Goal: Information Seeking & Learning: Learn about a topic

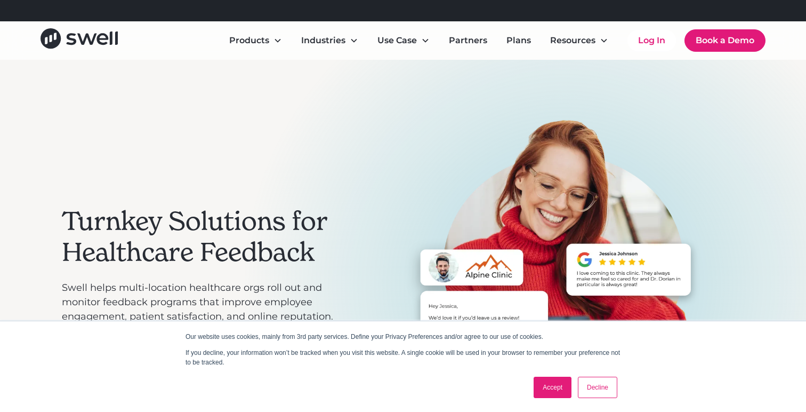
click at [605, 393] on link "Decline" at bounding box center [597, 386] width 39 height 21
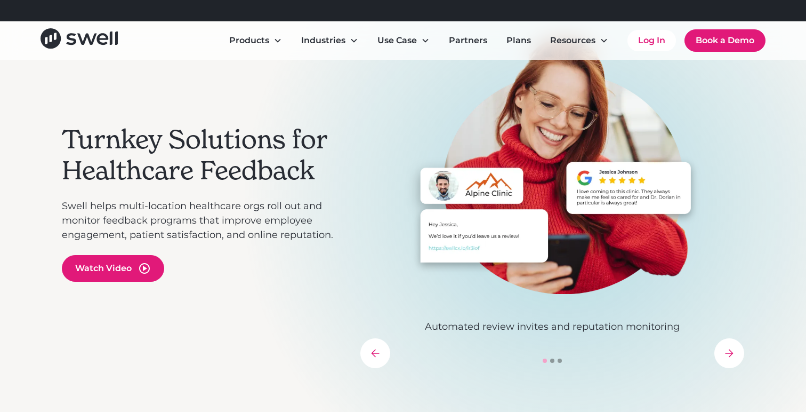
scroll to position [83, 0]
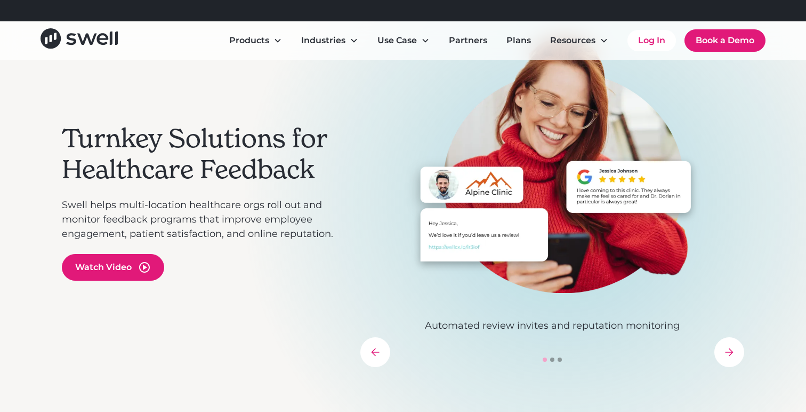
click at [731, 356] on icon "next slide" at bounding box center [729, 352] width 9 height 9
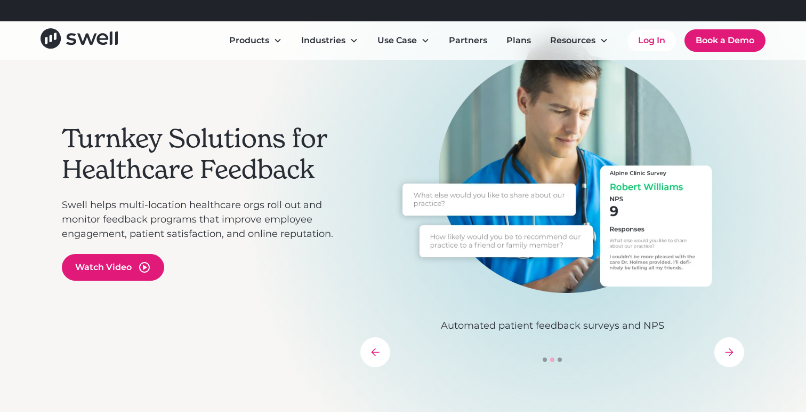
click at [731, 356] on icon "next slide" at bounding box center [729, 352] width 9 height 9
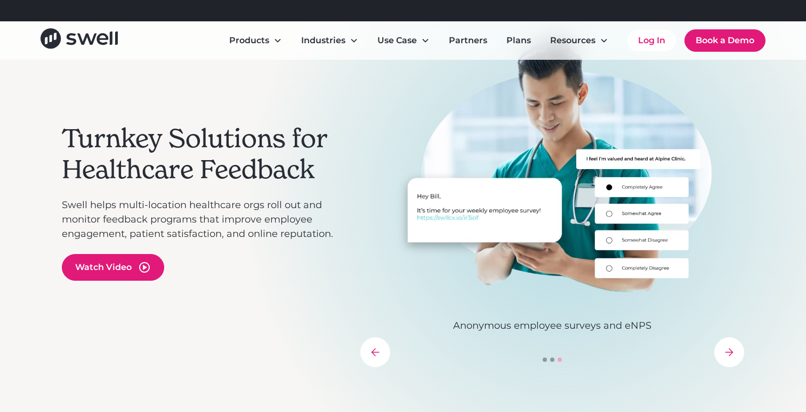
click at [731, 356] on icon "next slide" at bounding box center [729, 352] width 9 height 9
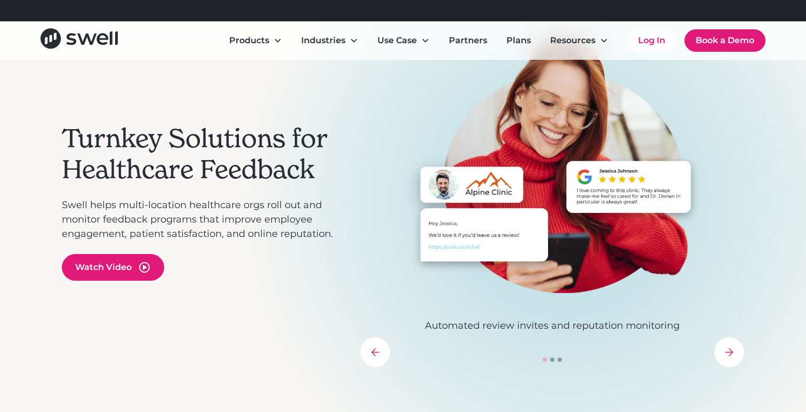
click at [731, 356] on icon "next slide" at bounding box center [729, 352] width 9 height 9
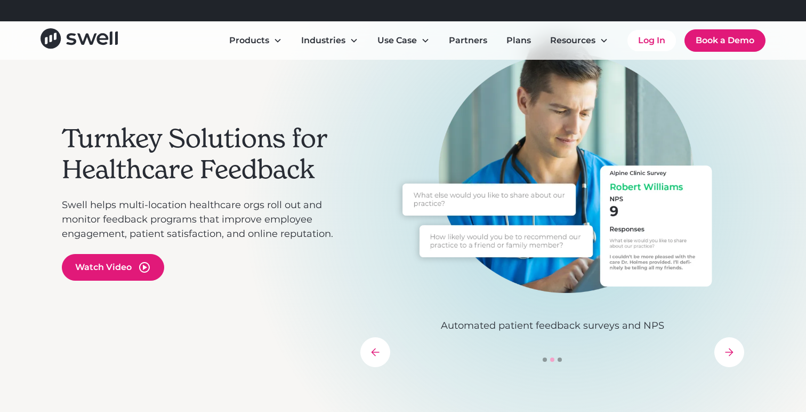
click at [731, 356] on icon "next slide" at bounding box center [729, 352] width 9 height 9
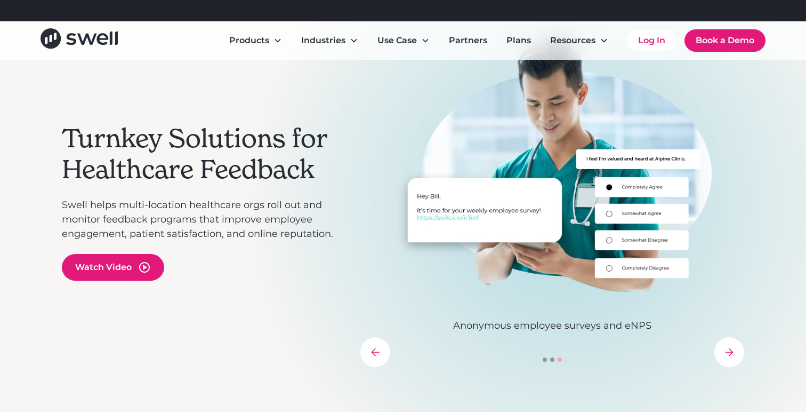
click at [731, 356] on icon "next slide" at bounding box center [729, 352] width 9 height 9
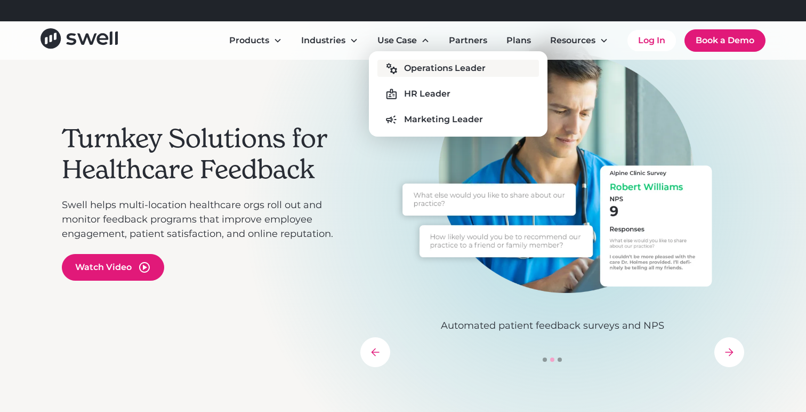
click at [442, 68] on div "Operations Leader" at bounding box center [445, 68] width 82 height 13
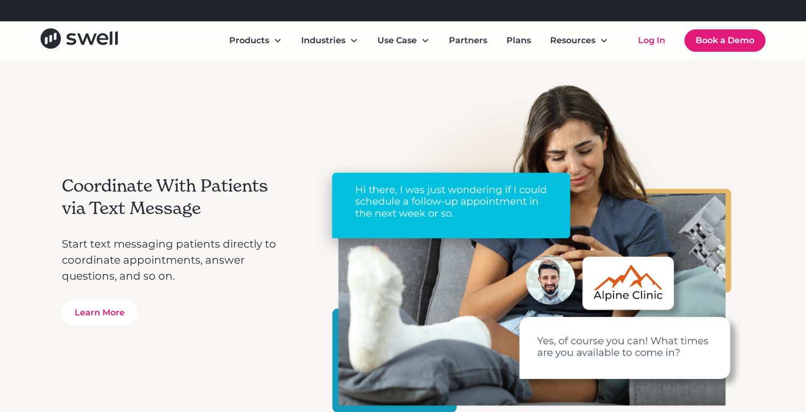
scroll to position [2580, 0]
